Goal: Task Accomplishment & Management: Manage account settings

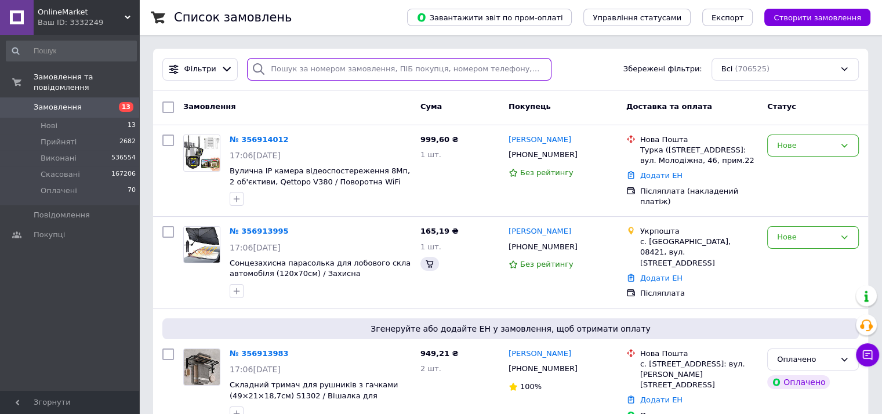
click at [313, 66] on input "search" at bounding box center [399, 69] width 304 height 23
paste input "356633918"
type input "356633918"
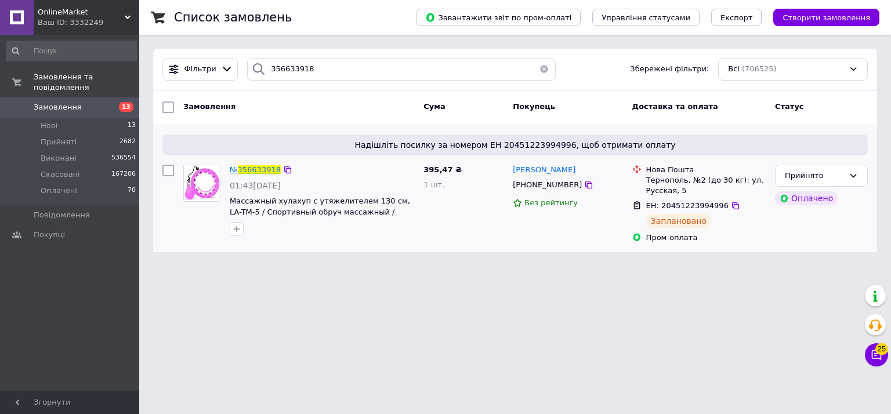
click at [264, 165] on span "356633918" at bounding box center [259, 169] width 43 height 9
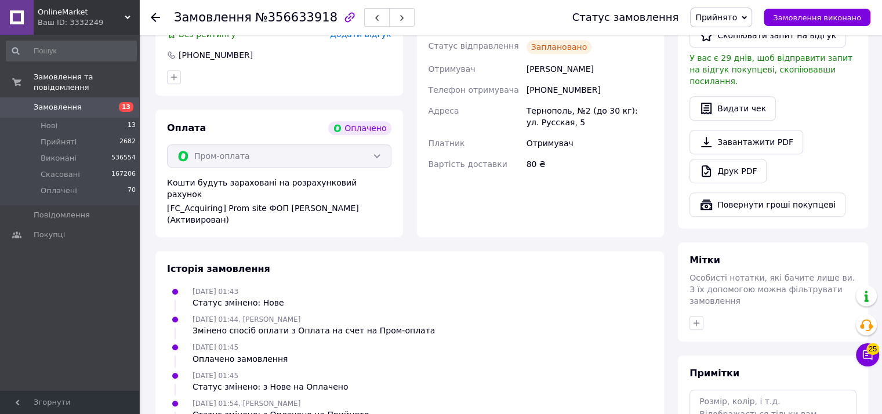
scroll to position [638, 0]
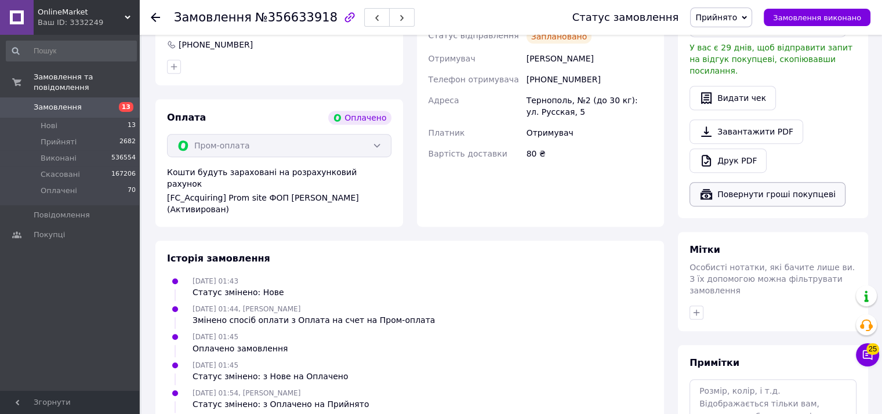
click at [785, 182] on button "Повернути гроші покупцеві" at bounding box center [767, 194] width 156 height 24
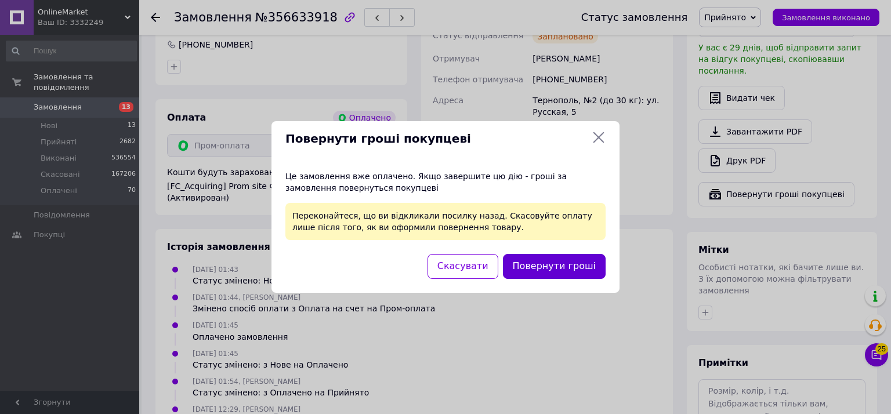
click at [547, 263] on button "Повернути гроші" at bounding box center [554, 266] width 103 height 25
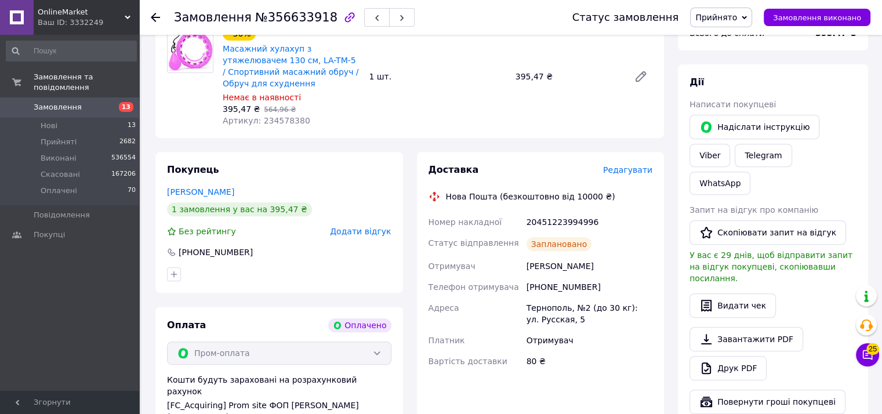
scroll to position [336, 0]
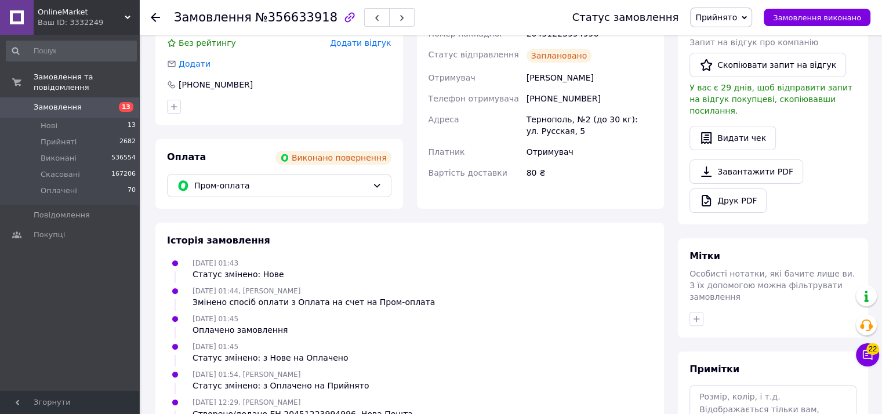
scroll to position [369, 0]
